Goal: Transaction & Acquisition: Purchase product/service

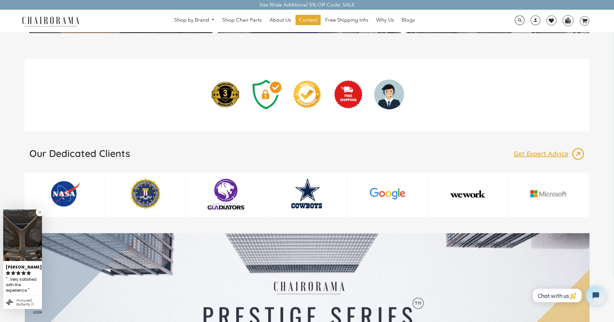
scroll to position [848, 0]
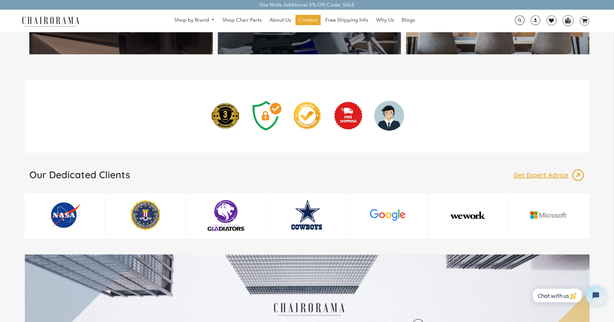
click at [577, 18] on link "0 image/svg+xml Layer 1" at bounding box center [582, 21] width 15 height 10
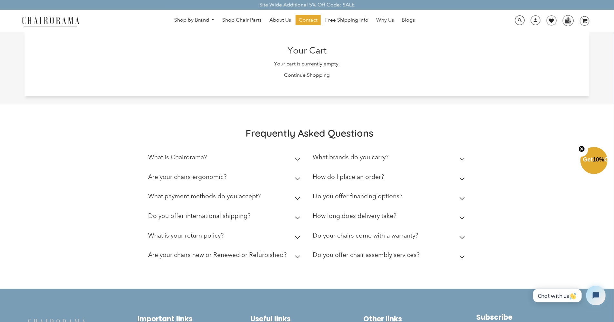
click at [577, 18] on link "0 image/svg+xml Layer 1" at bounding box center [582, 21] width 15 height 10
click at [307, 75] on link "Continue Shopping" at bounding box center [307, 75] width 46 height 6
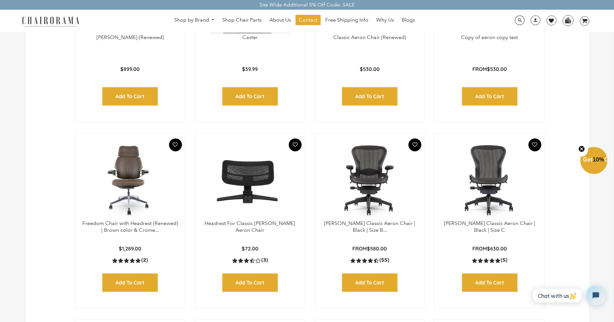
scroll to position [5, 0]
